Goal: Task Accomplishment & Management: Use online tool/utility

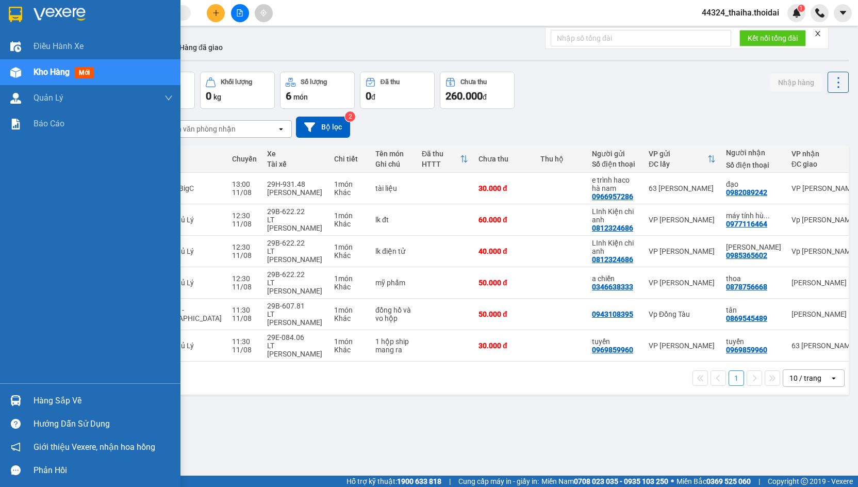
click at [17, 400] on img at bounding box center [15, 400] width 11 height 11
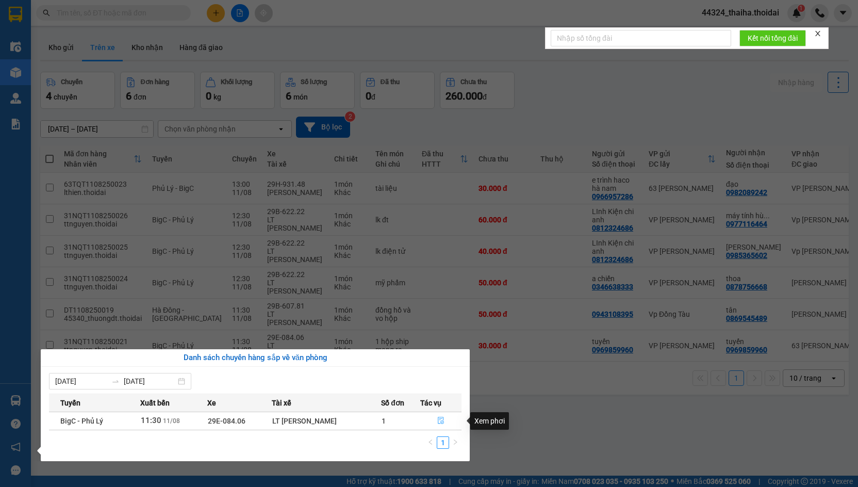
click at [440, 423] on icon "file-done" at bounding box center [440, 420] width 7 height 7
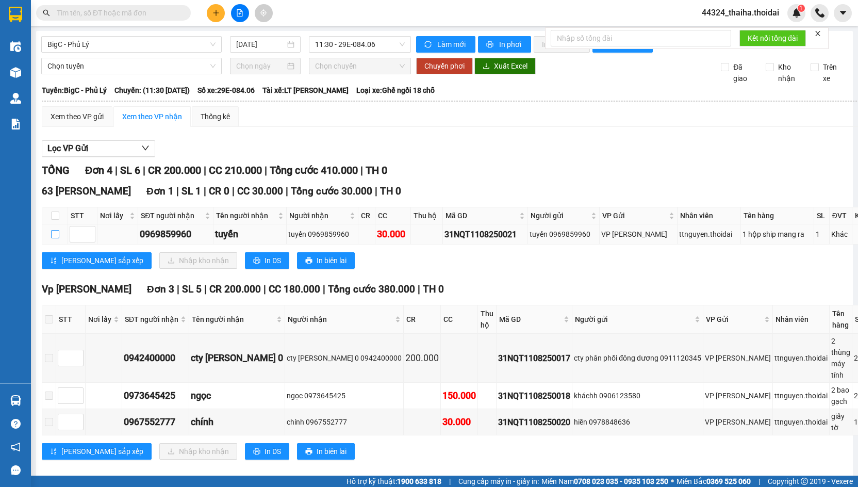
click at [56, 238] on input "checkbox" at bounding box center [55, 234] width 8 height 8
checkbox input "true"
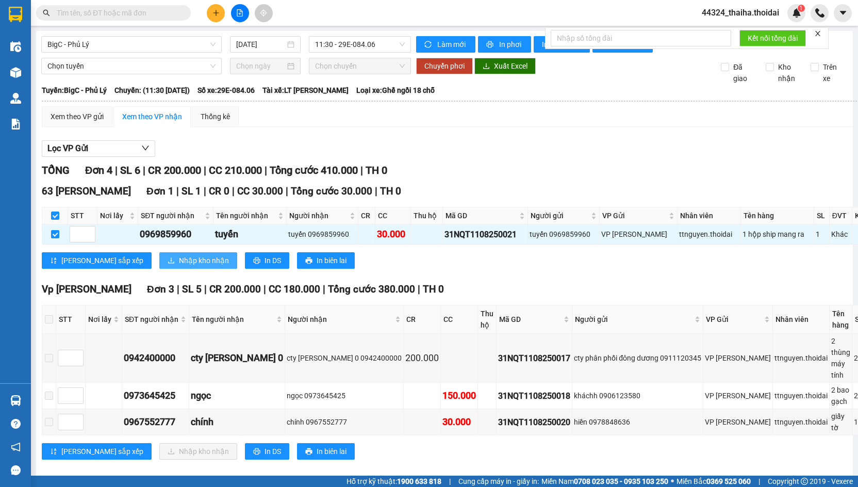
click at [179, 264] on span "Nhập kho nhận" at bounding box center [204, 260] width 50 height 11
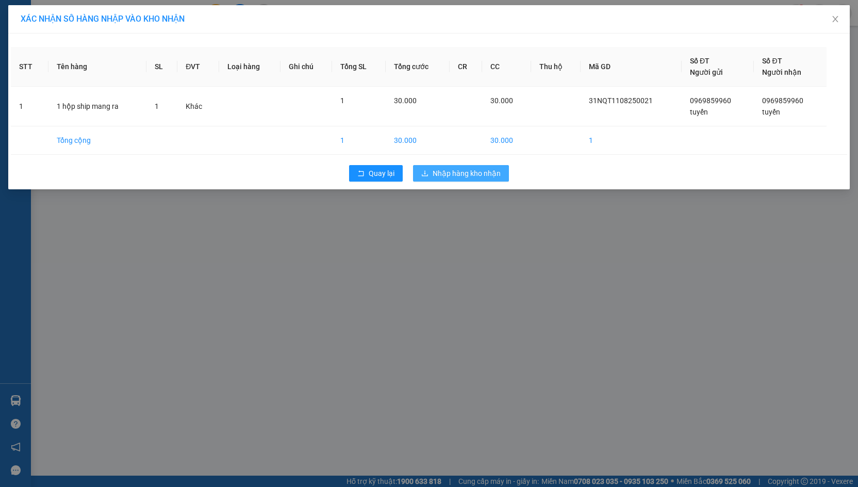
click at [462, 169] on span "Nhập hàng kho nhận" at bounding box center [467, 173] width 68 height 11
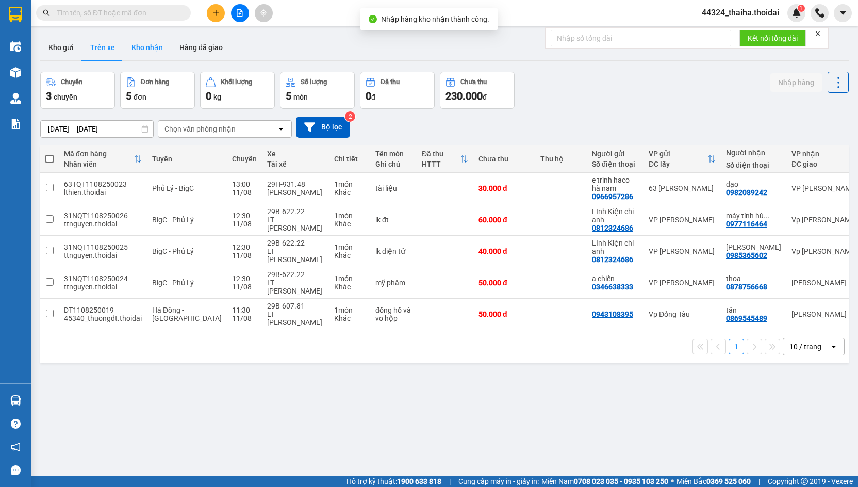
click at [143, 49] on button "Kho nhận" at bounding box center [147, 47] width 48 height 25
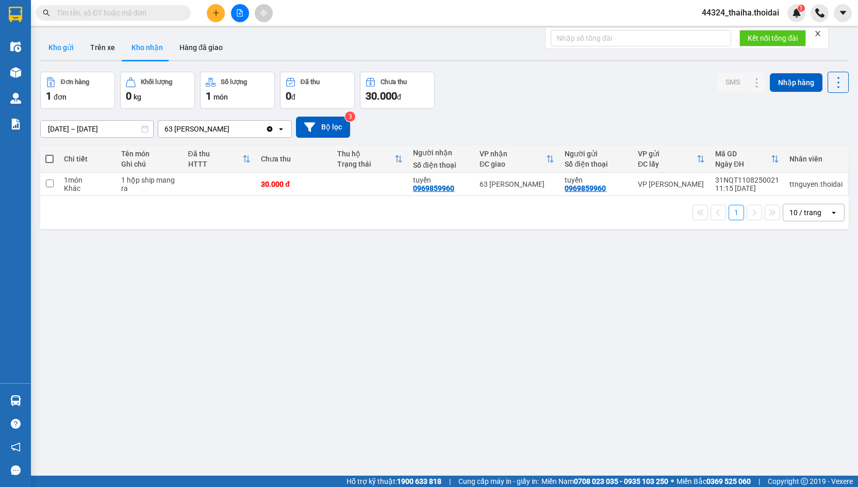
click at [52, 51] on button "Kho gửi" at bounding box center [61, 47] width 42 height 25
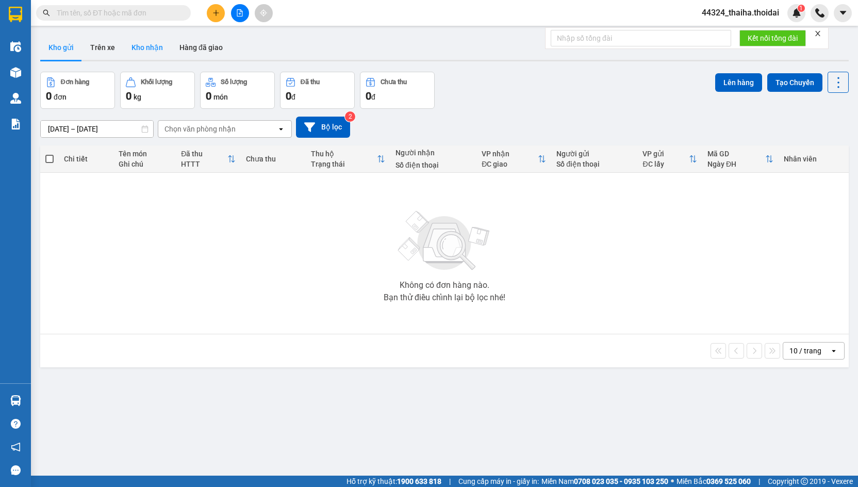
click at [146, 50] on button "Kho nhận" at bounding box center [147, 47] width 48 height 25
